Goal: Transaction & Acquisition: Purchase product/service

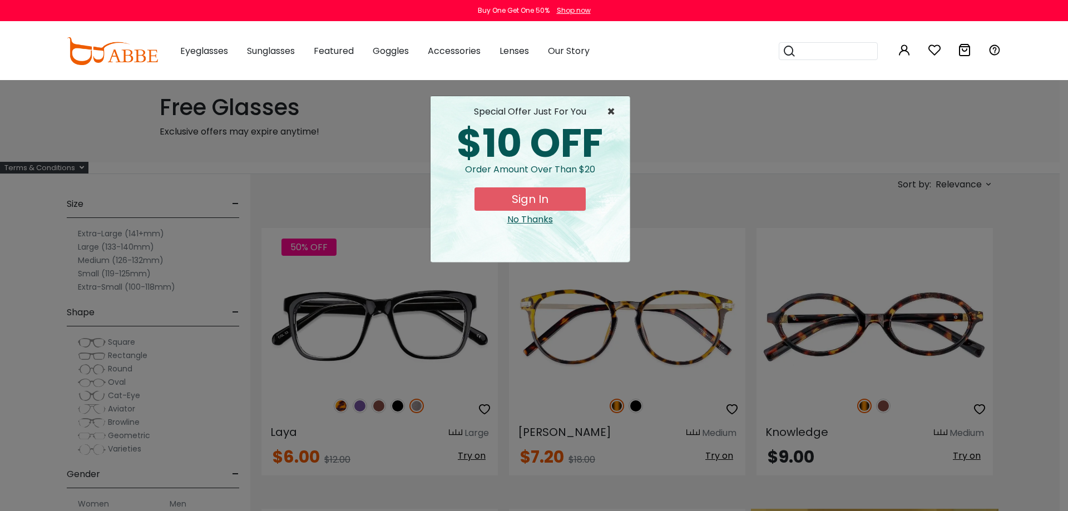
click at [614, 110] on span "×" at bounding box center [614, 111] width 14 height 13
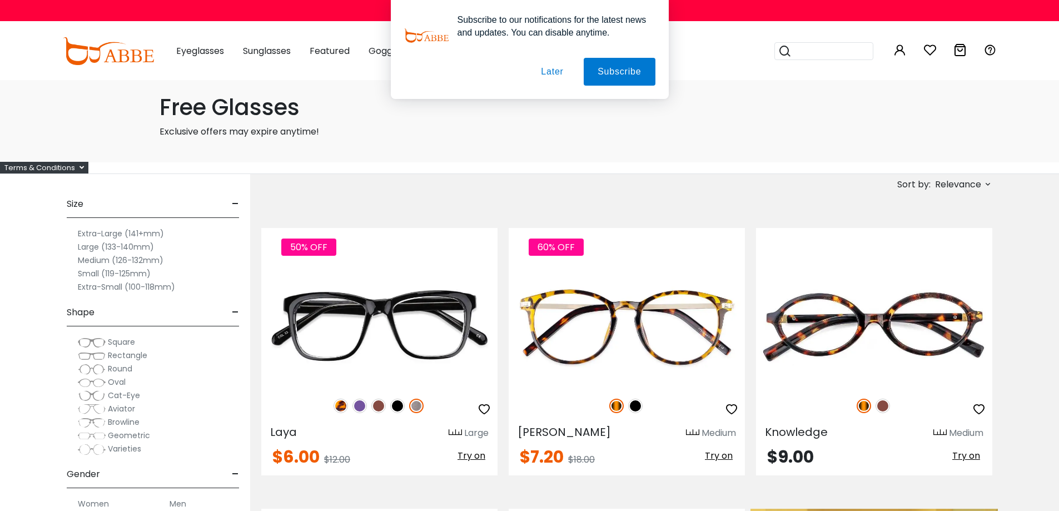
click at [0, 0] on button "Later" at bounding box center [0, 0] width 0 height 0
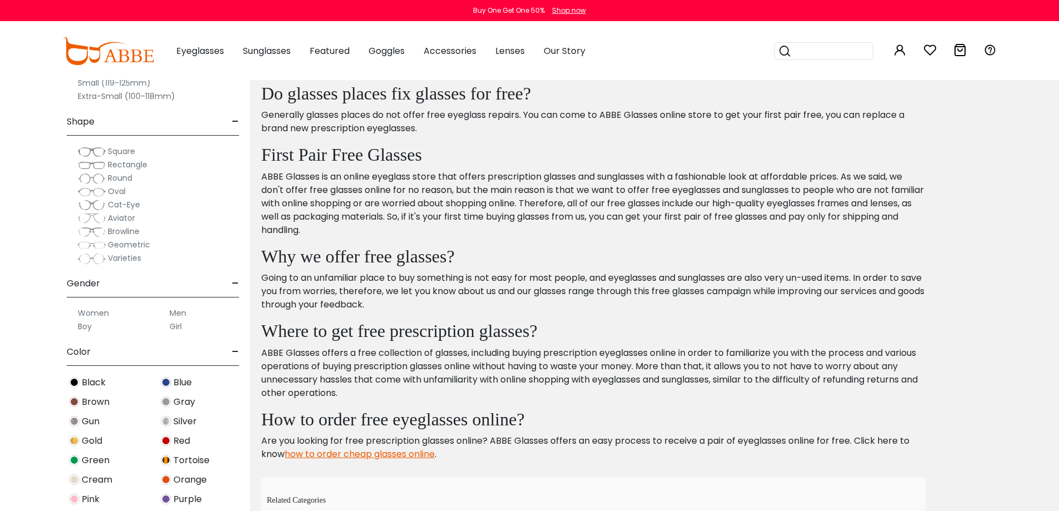
scroll to position [5818, 0]
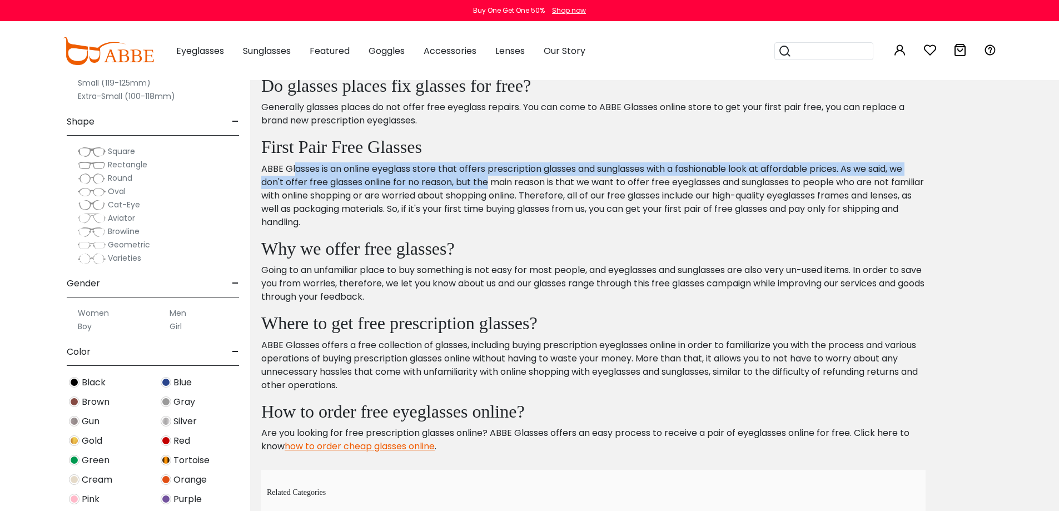
drag, startPoint x: 294, startPoint y: 172, endPoint x: 488, endPoint y: 187, distance: 194.6
click at [488, 187] on p "ABBE Glasses is an online eyeglass store that offers prescription glasses and s…" at bounding box center [593, 195] width 665 height 67
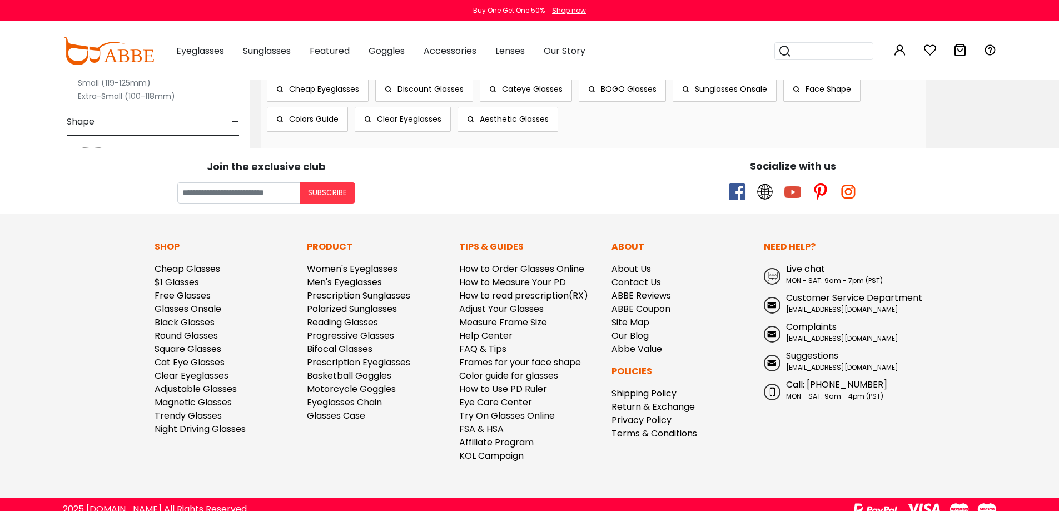
scroll to position [6263, 0]
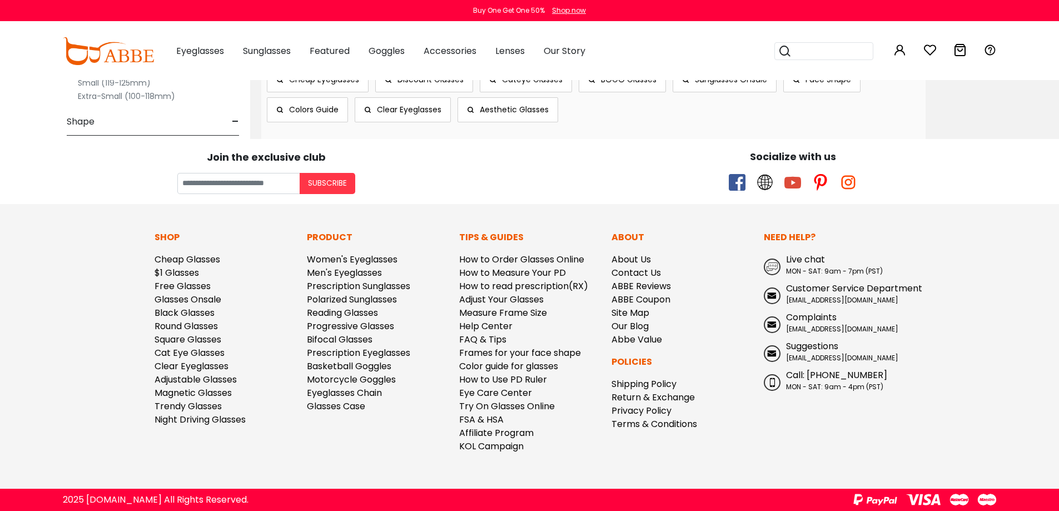
click at [90, 57] on img at bounding box center [108, 51] width 91 height 28
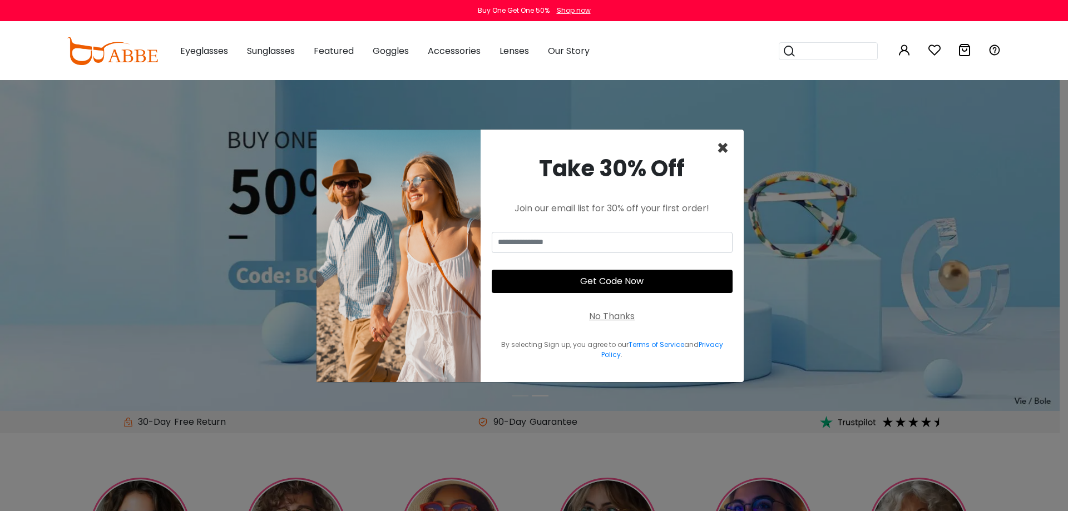
click at [724, 150] on span "×" at bounding box center [722, 148] width 13 height 28
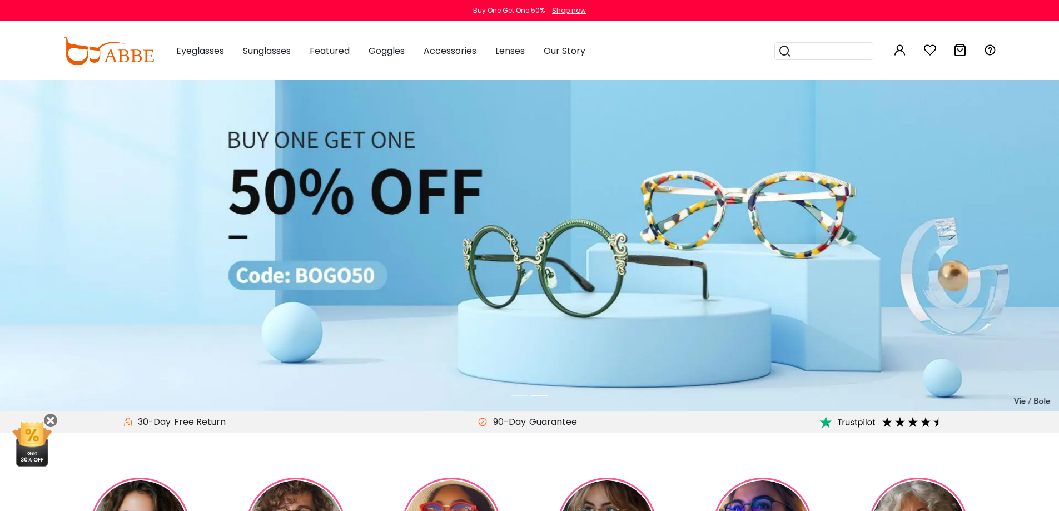
drag, startPoint x: 353, startPoint y: 254, endPoint x: 1086, endPoint y: 236, distance: 733.2
click at [519, 394] on li at bounding box center [520, 395] width 17 height 13
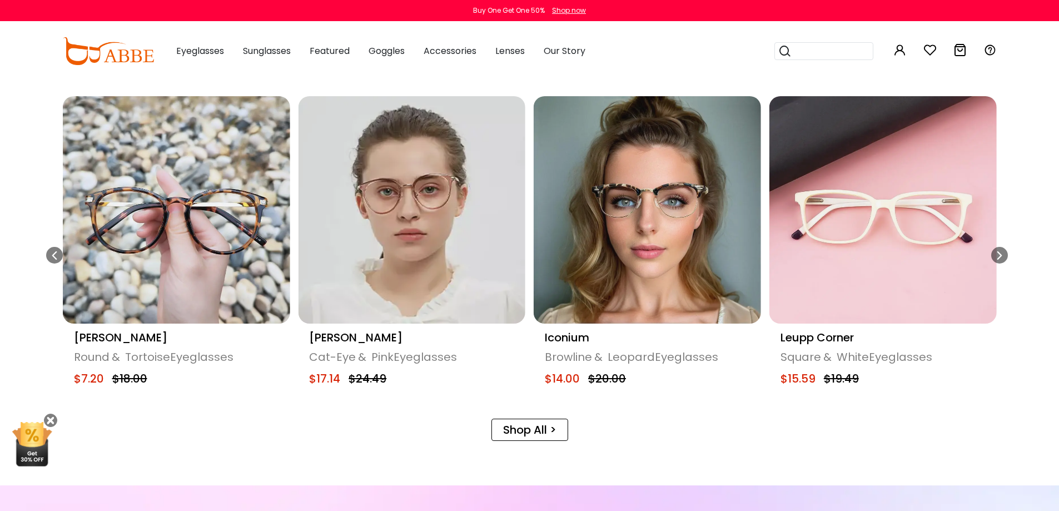
scroll to position [612, 0]
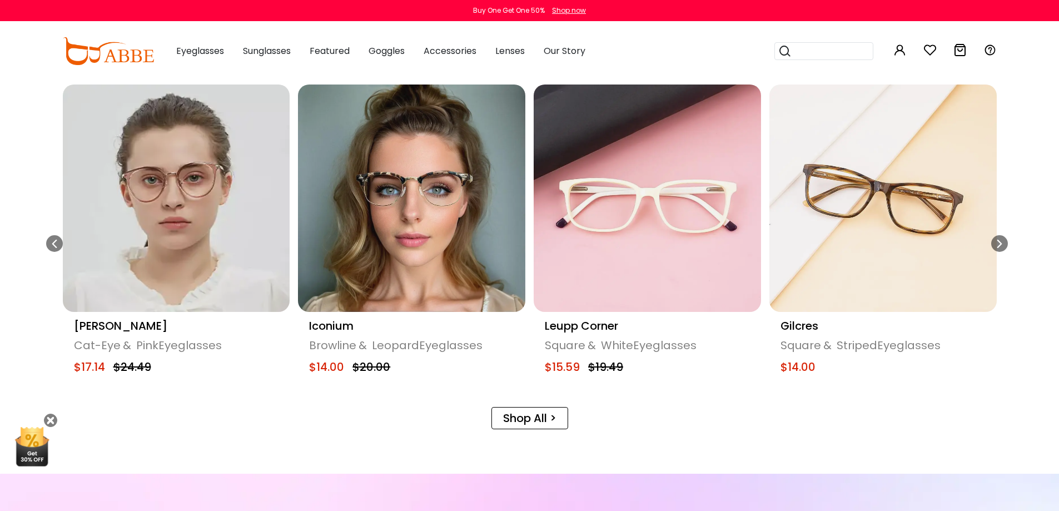
click at [851, 41] on div "Popular Searches round Sunglasses aviator clear tortoise cat Recommended Laya $…" at bounding box center [826, 51] width 102 height 58
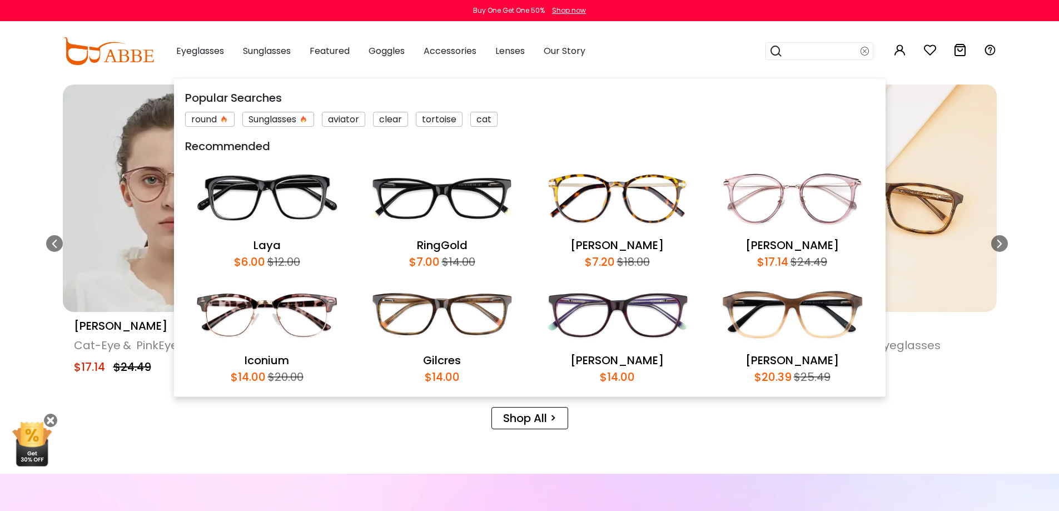
click at [833, 52] on input "search" at bounding box center [822, 51] width 78 height 17
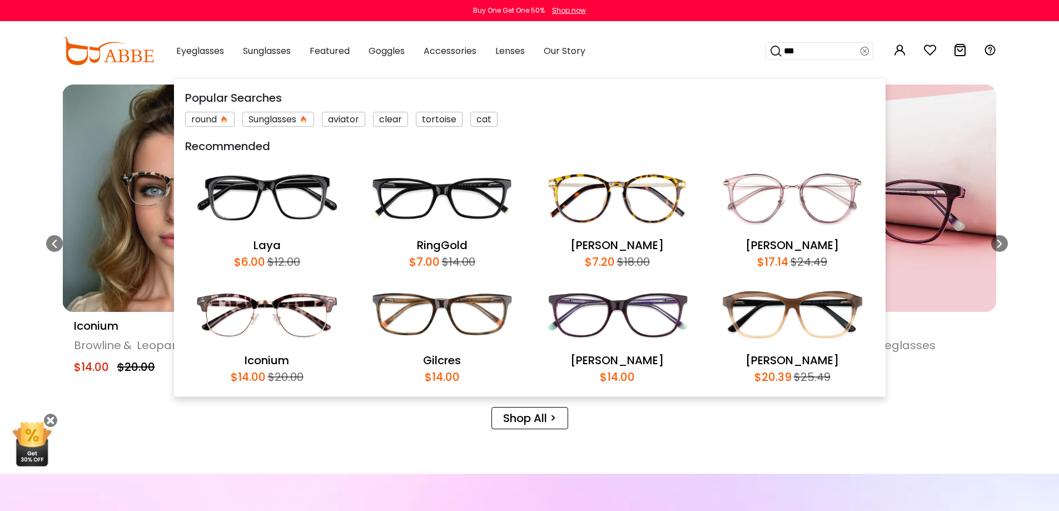
type input "****"
